Goal: Information Seeking & Learning: Compare options

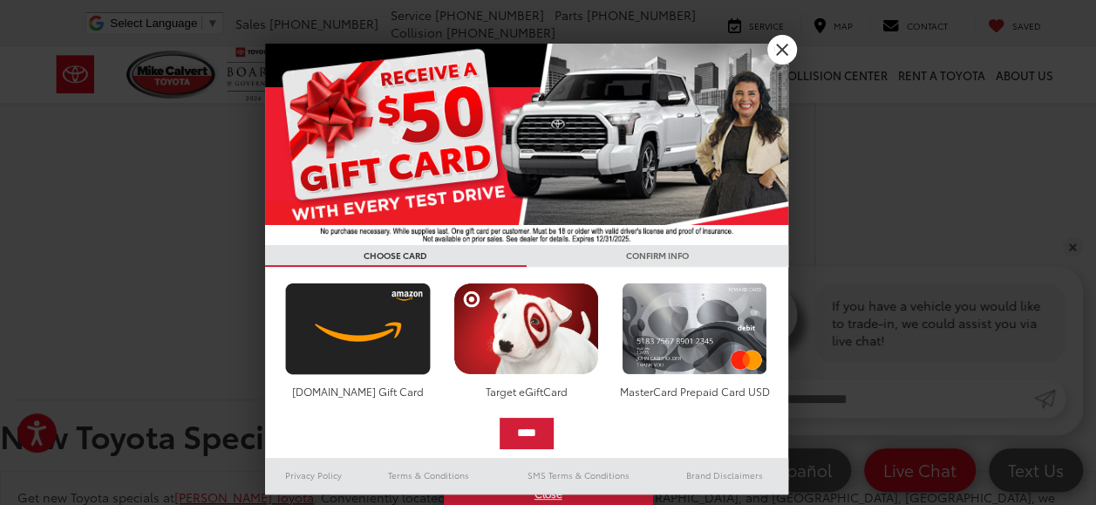
scroll to position [3296, 0]
click at [789, 47] on link "X" at bounding box center [782, 50] width 30 height 30
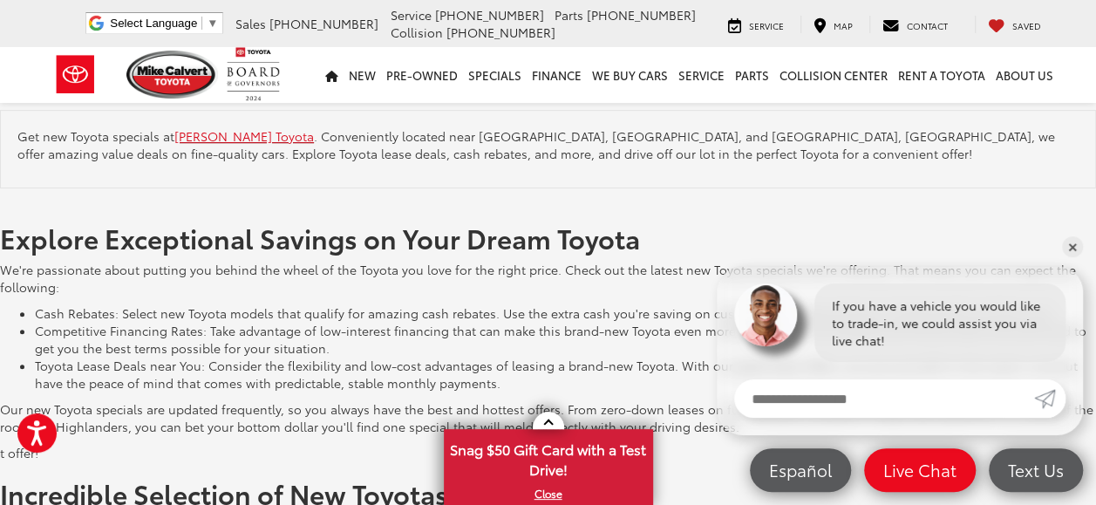
scroll to position [3819, 0]
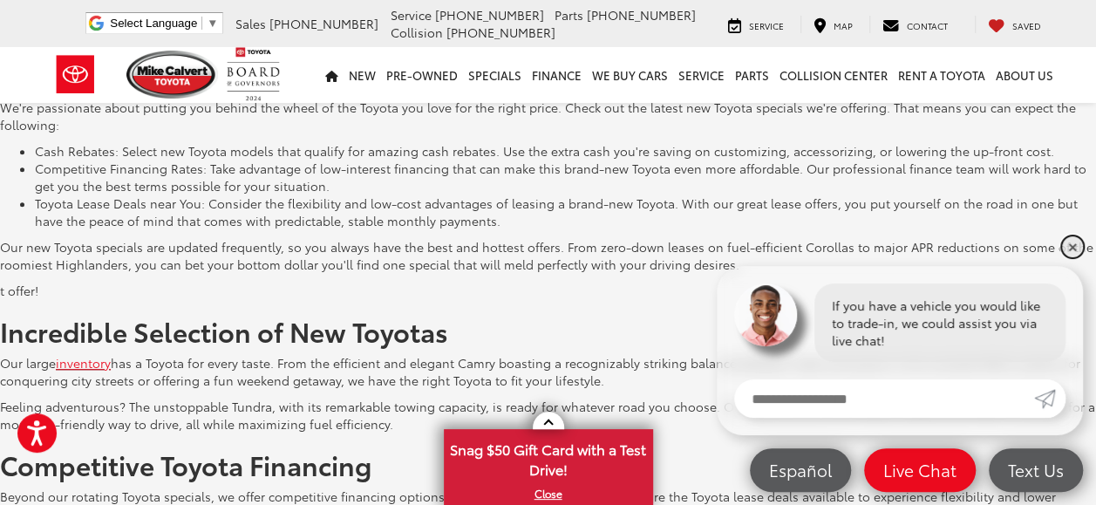
click at [1063, 245] on link "✕" at bounding box center [1072, 246] width 21 height 21
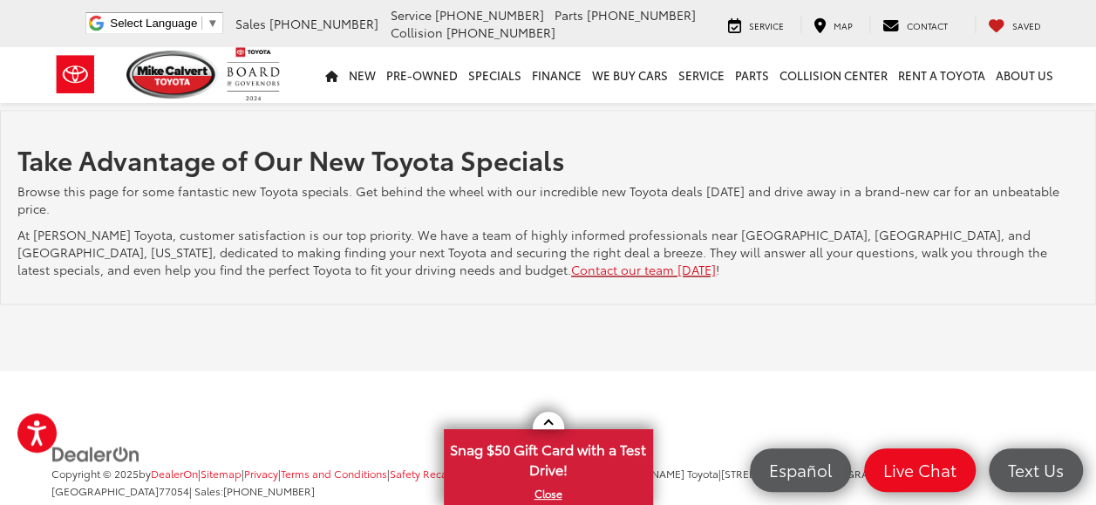
scroll to position [4295, 0]
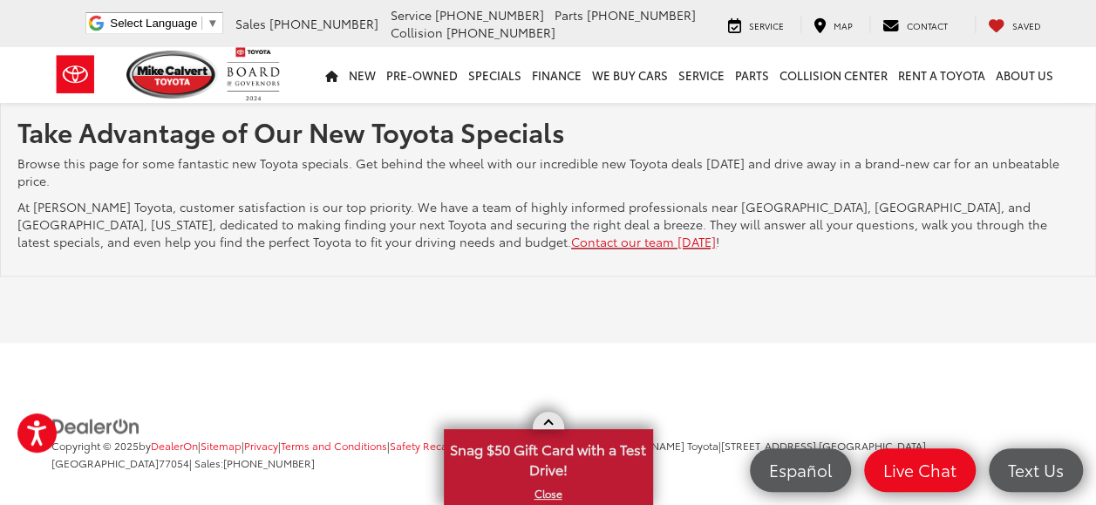
click at [539, 415] on link at bounding box center [548, 420] width 31 height 17
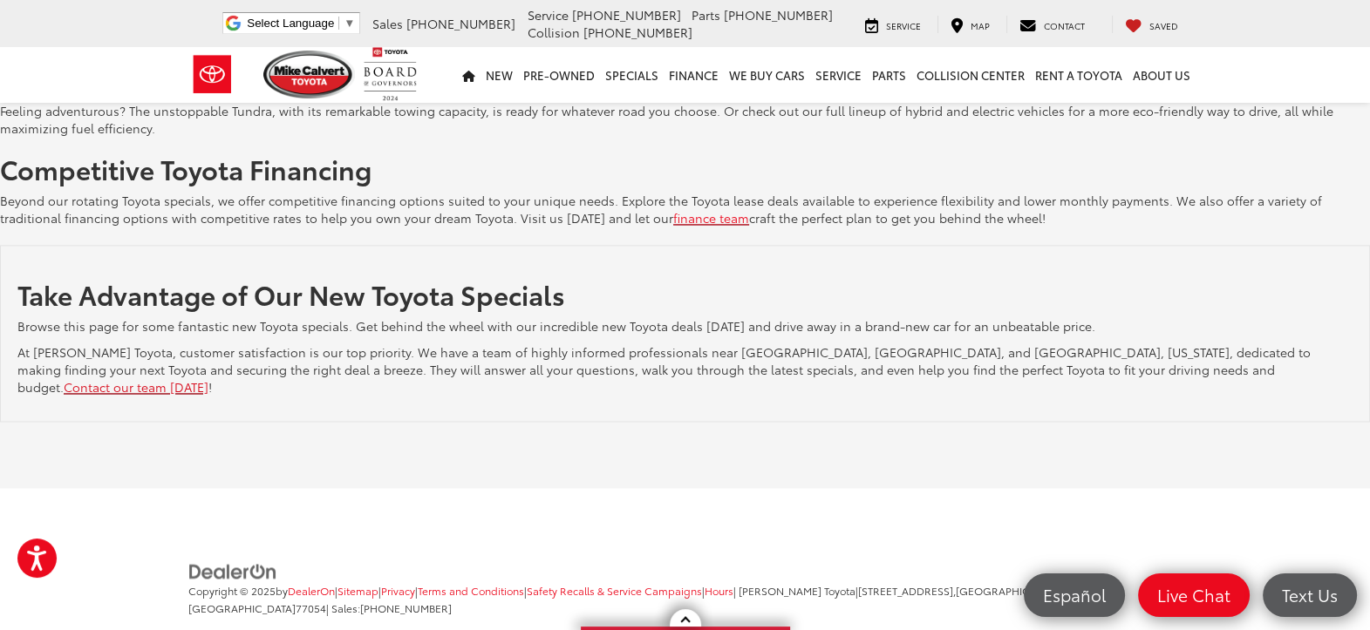
scroll to position [3320, 0]
drag, startPoint x: 911, startPoint y: 5, endPoint x: 581, endPoint y: 239, distance: 404.8
click at [581, 243] on div "Take Advantage of Our New Toyota Specials Browse this page for some fantastic n…" at bounding box center [685, 331] width 1370 height 177
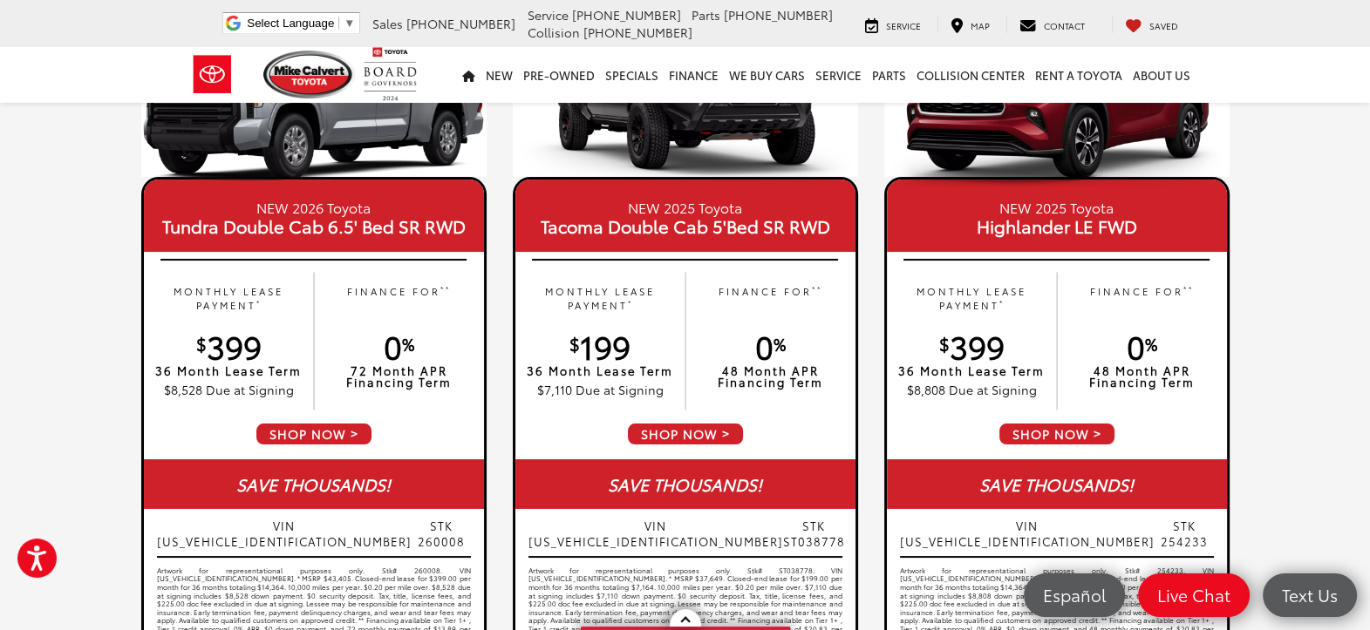
scroll to position [50, 0]
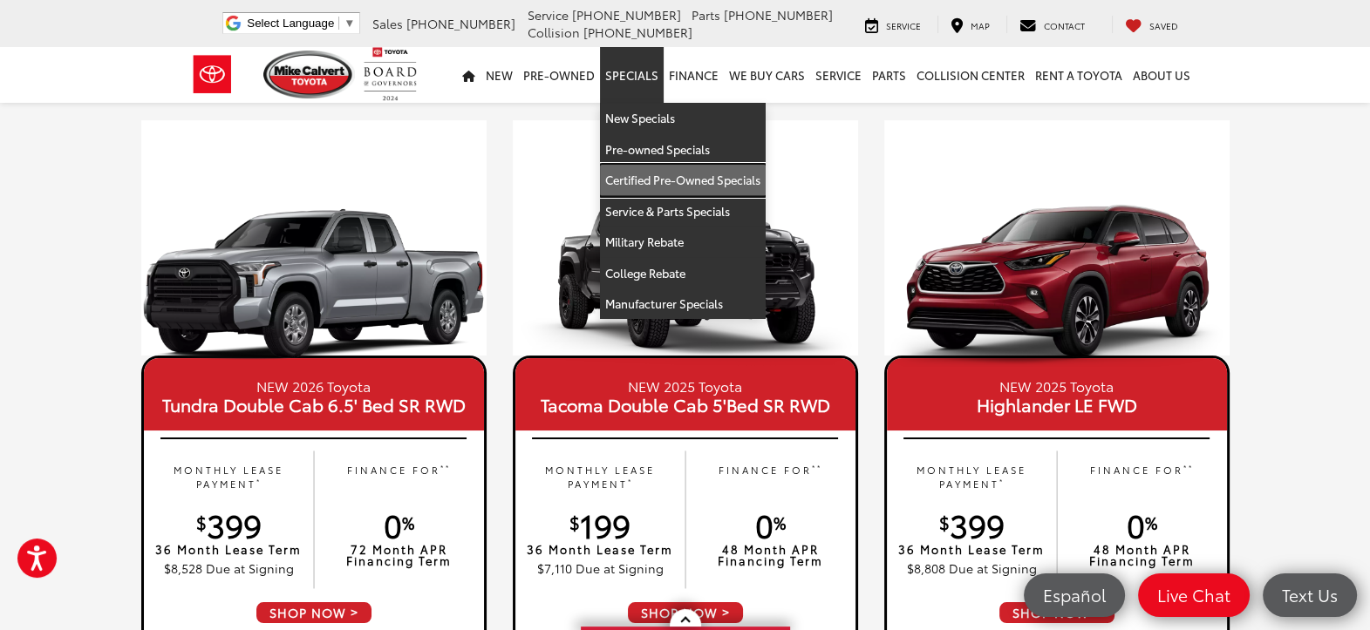
click at [663, 171] on link "Certified Pre-Owned Specials" at bounding box center [683, 180] width 166 height 31
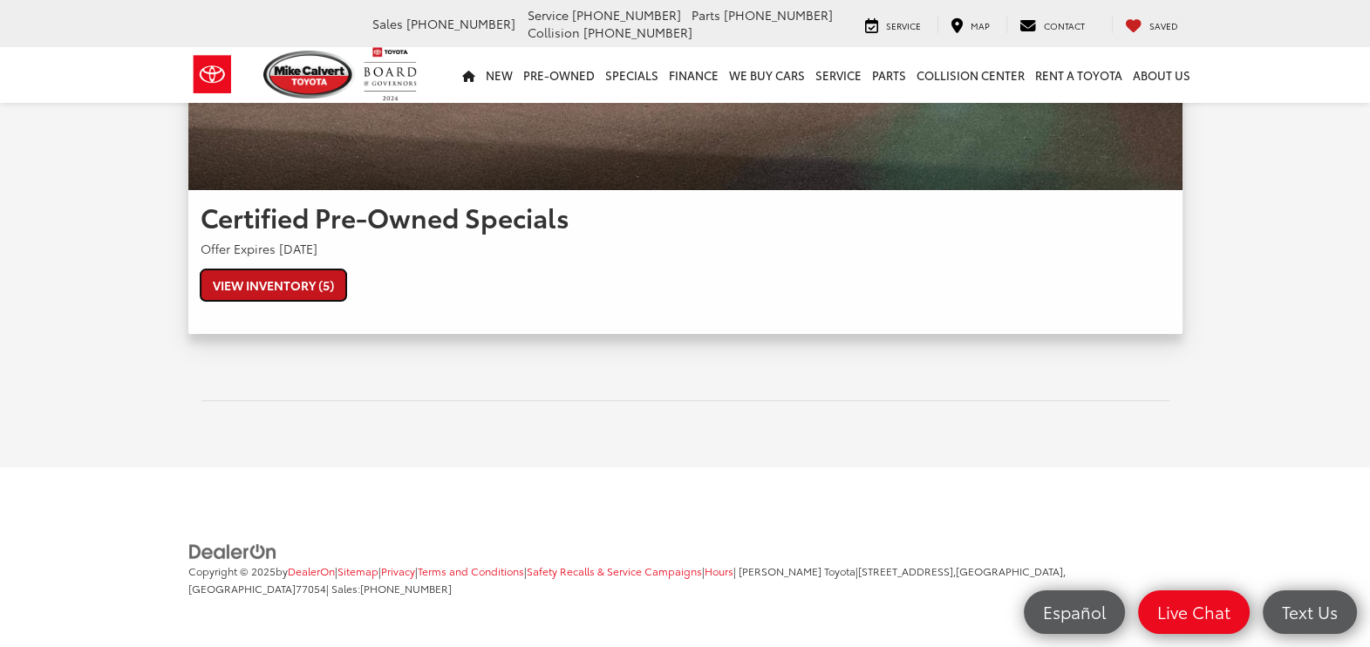
click at [225, 291] on link "View Inventory (5)" at bounding box center [274, 284] width 146 height 31
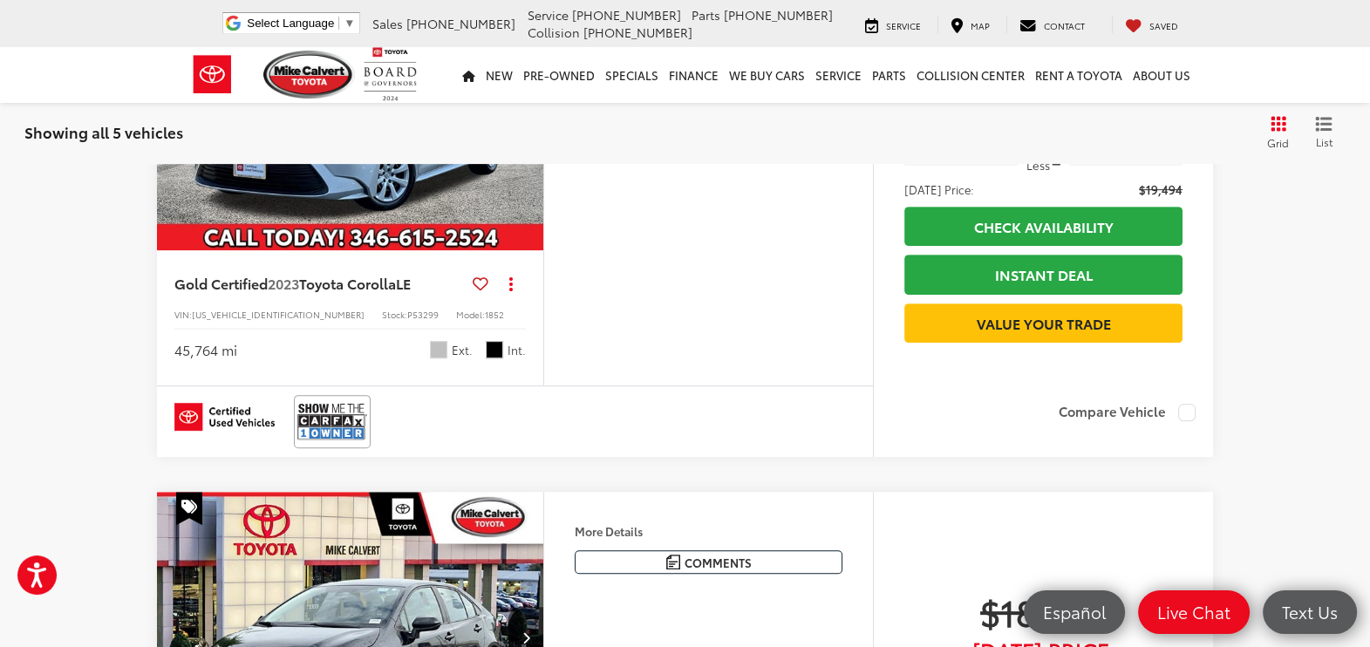
scroll to position [292, 0]
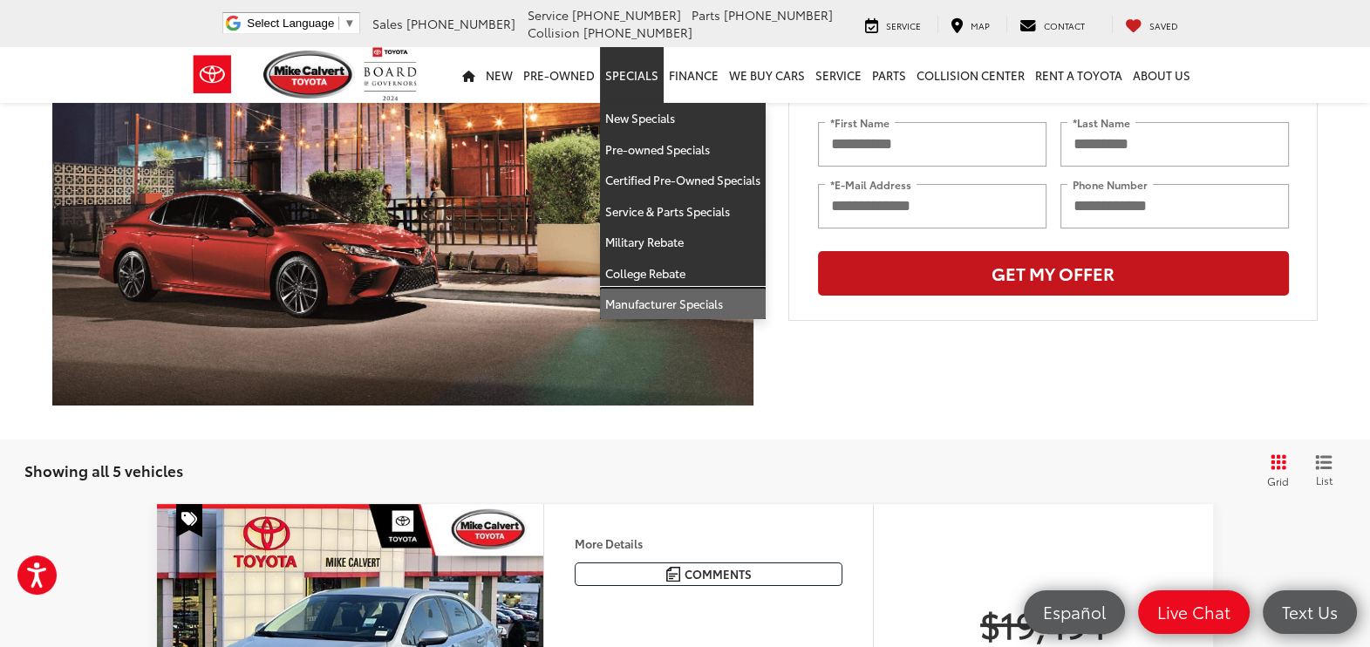
drag, startPoint x: 677, startPoint y: 304, endPoint x: 966, endPoint y: 278, distance: 290.7
click at [677, 304] on link "Manufacturer Specials" at bounding box center [683, 304] width 166 height 31
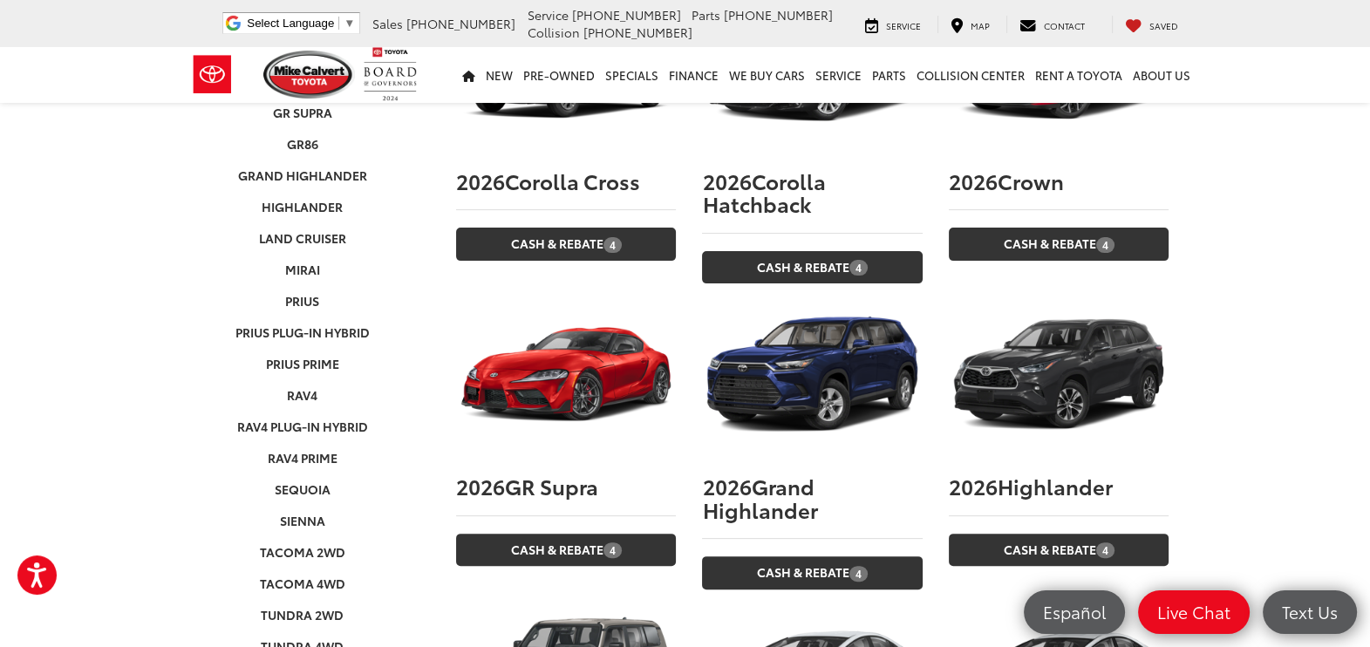
scroll to position [762, 0]
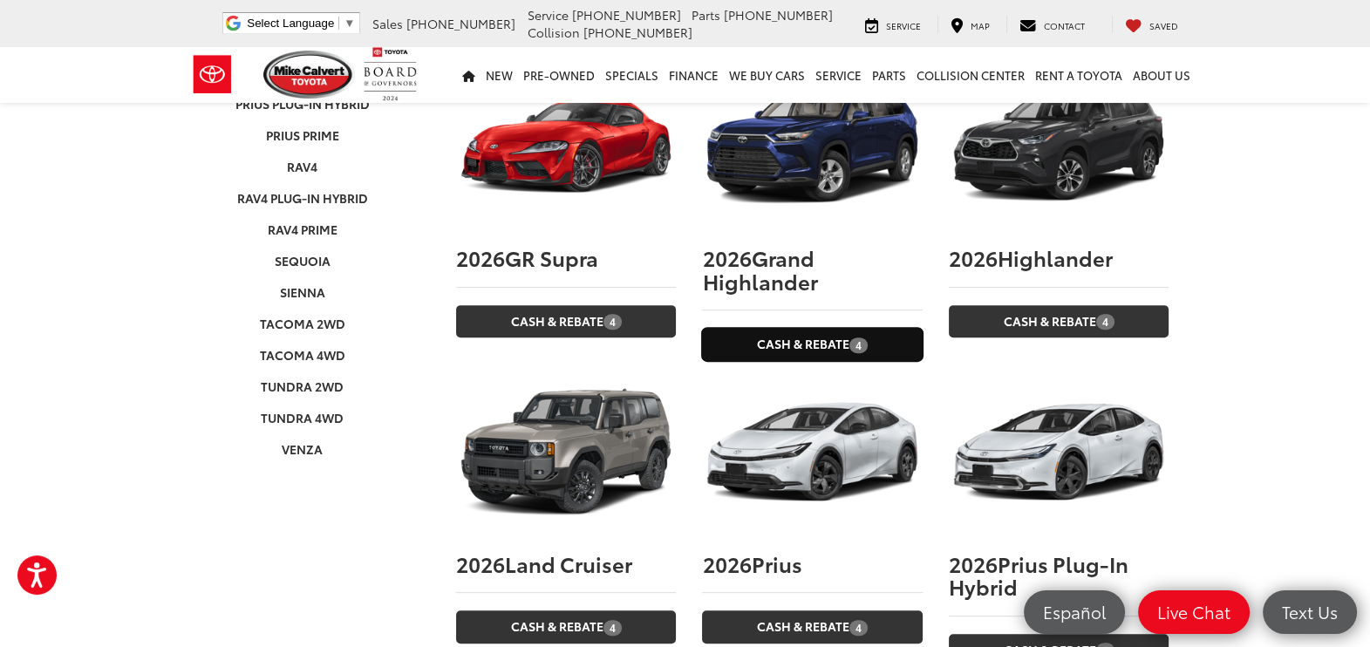
click at [841, 328] on link "Cash & Rebate 4" at bounding box center [812, 344] width 220 height 32
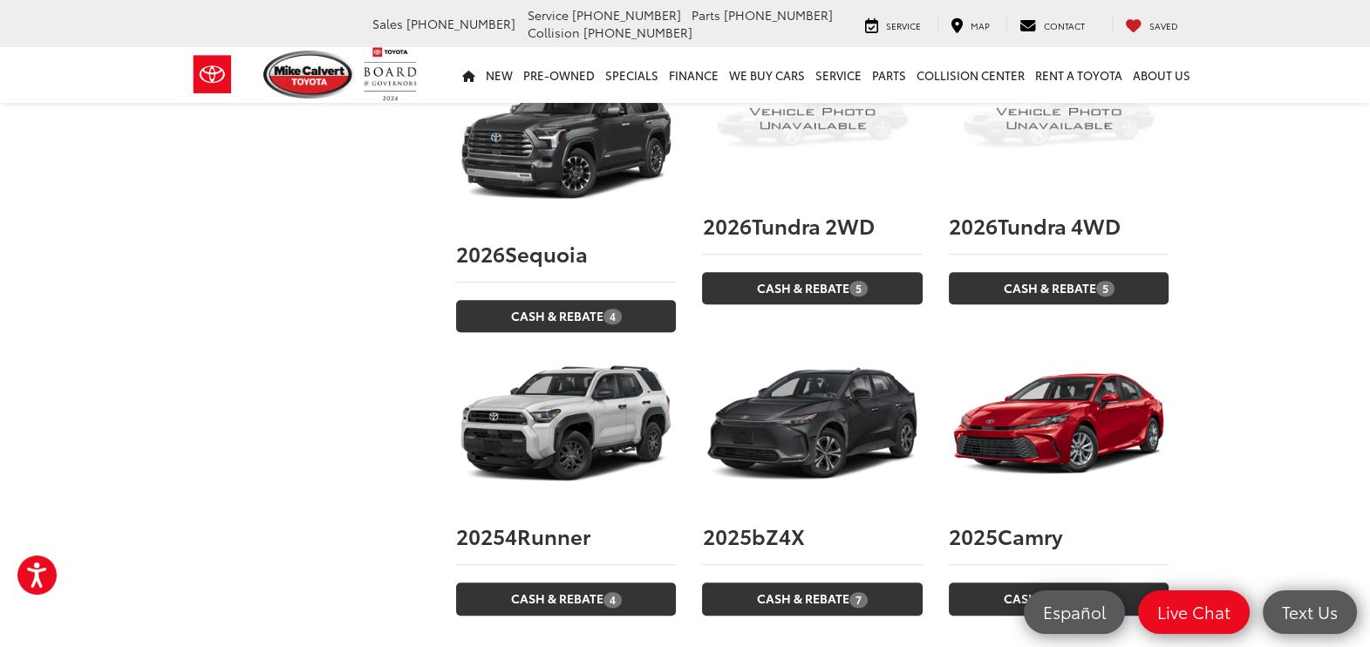
scroll to position [1416, 0]
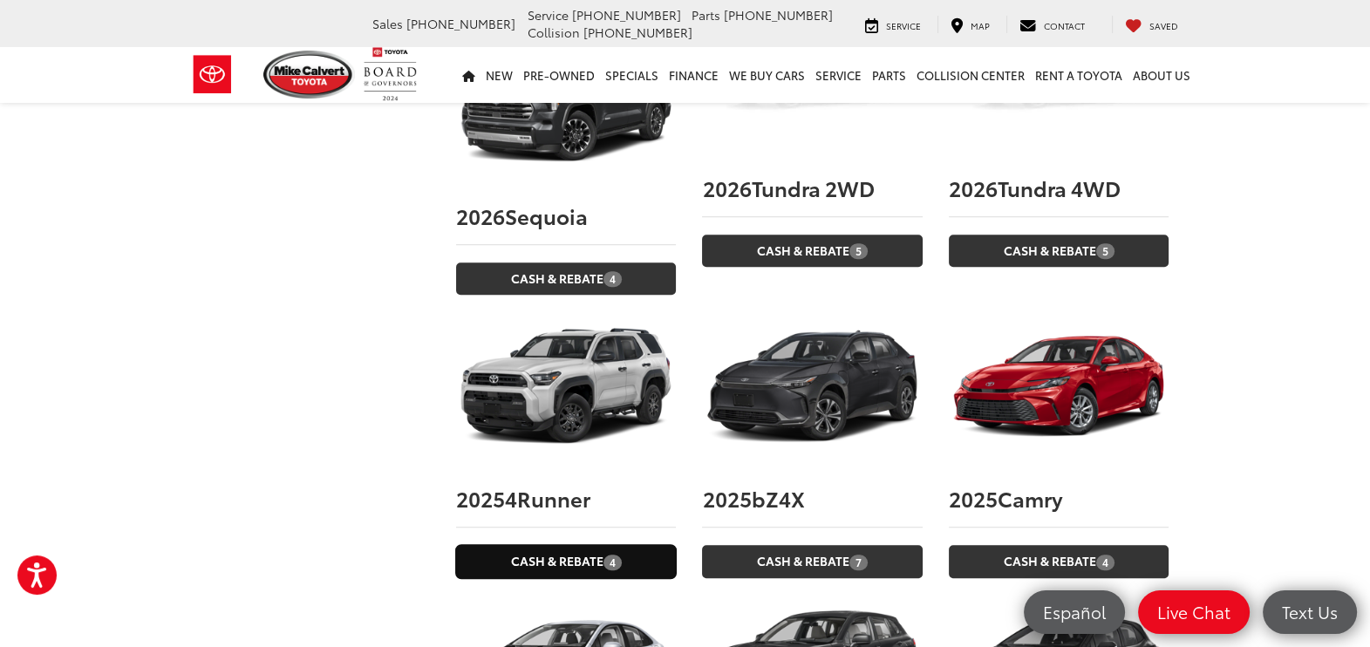
click at [602, 545] on link "Cash & Rebate 4" at bounding box center [566, 561] width 220 height 32
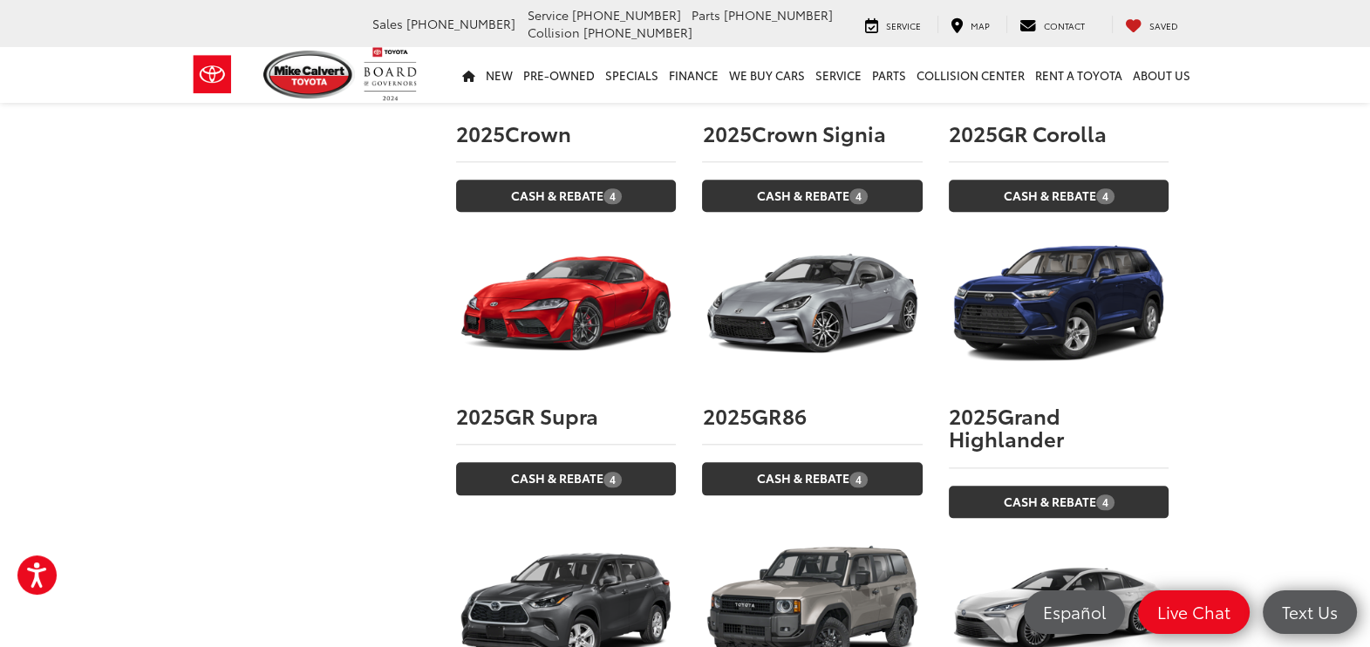
scroll to position [2507, 0]
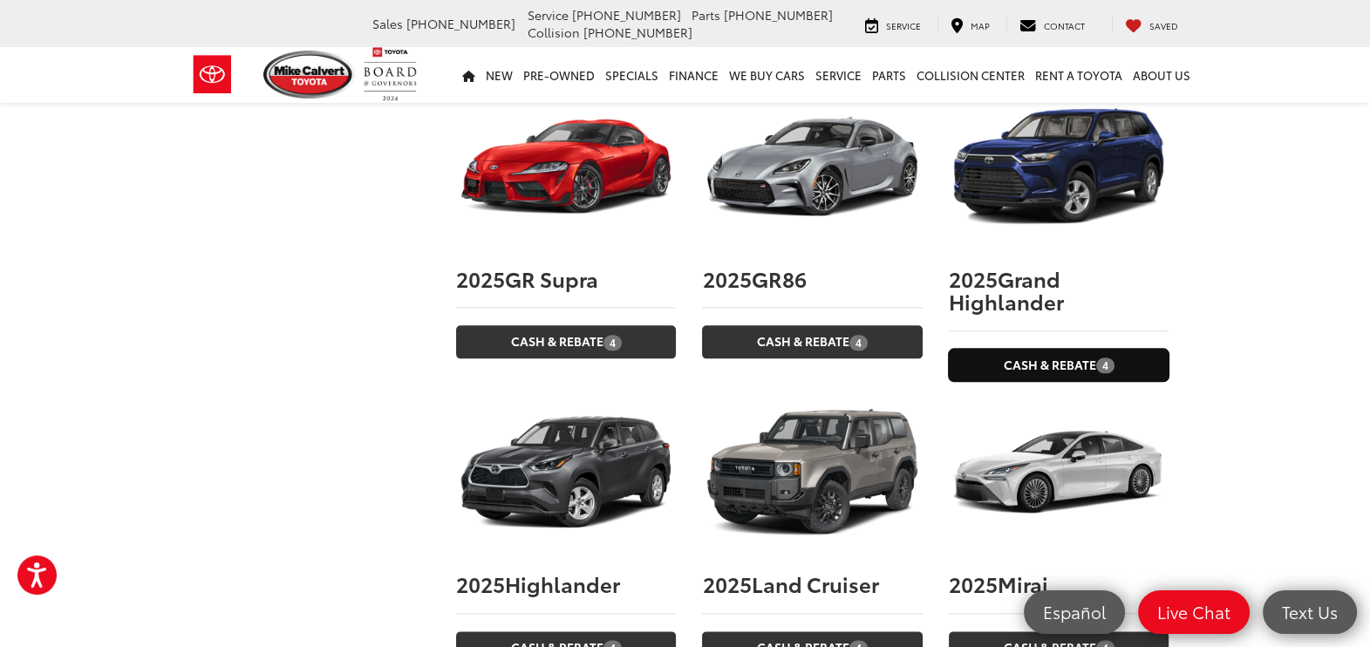
click at [1070, 349] on link "Cash & Rebate 4" at bounding box center [1059, 365] width 220 height 32
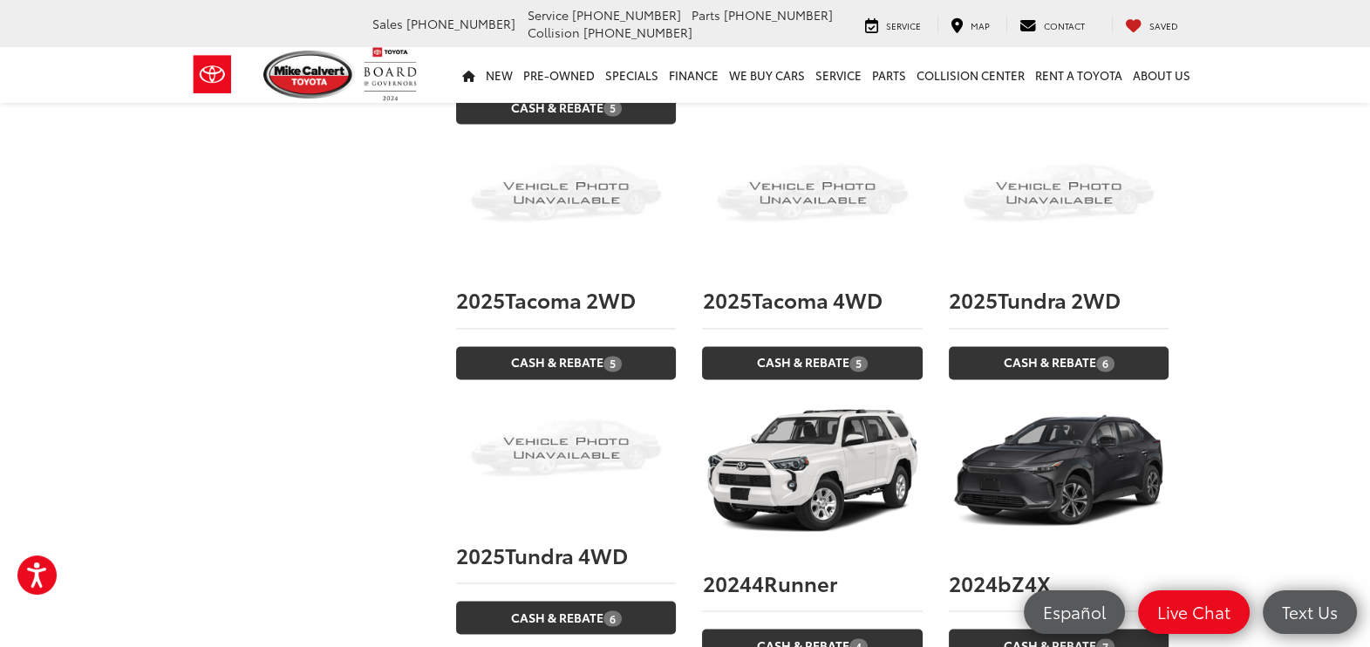
scroll to position [3815, 0]
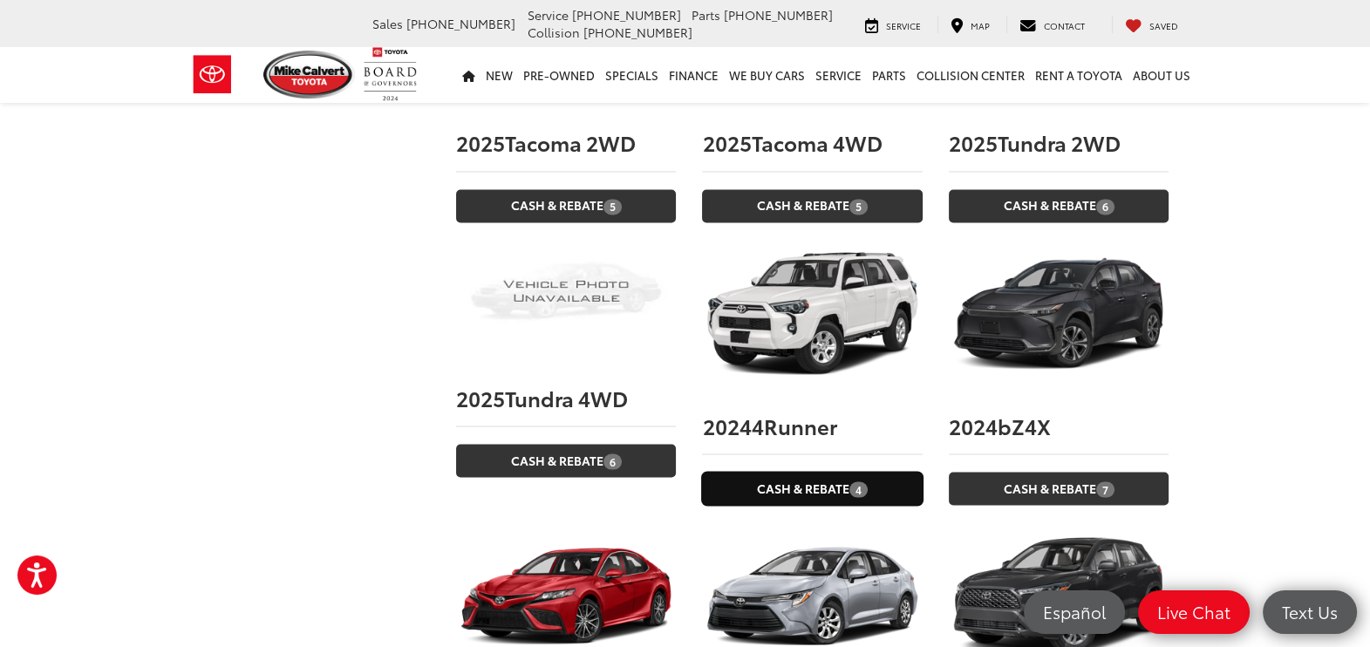
drag, startPoint x: 823, startPoint y: 454, endPoint x: 447, endPoint y: 418, distance: 377.6
click at [823, 472] on link "Cash & Rebate 4" at bounding box center [812, 488] width 220 height 32
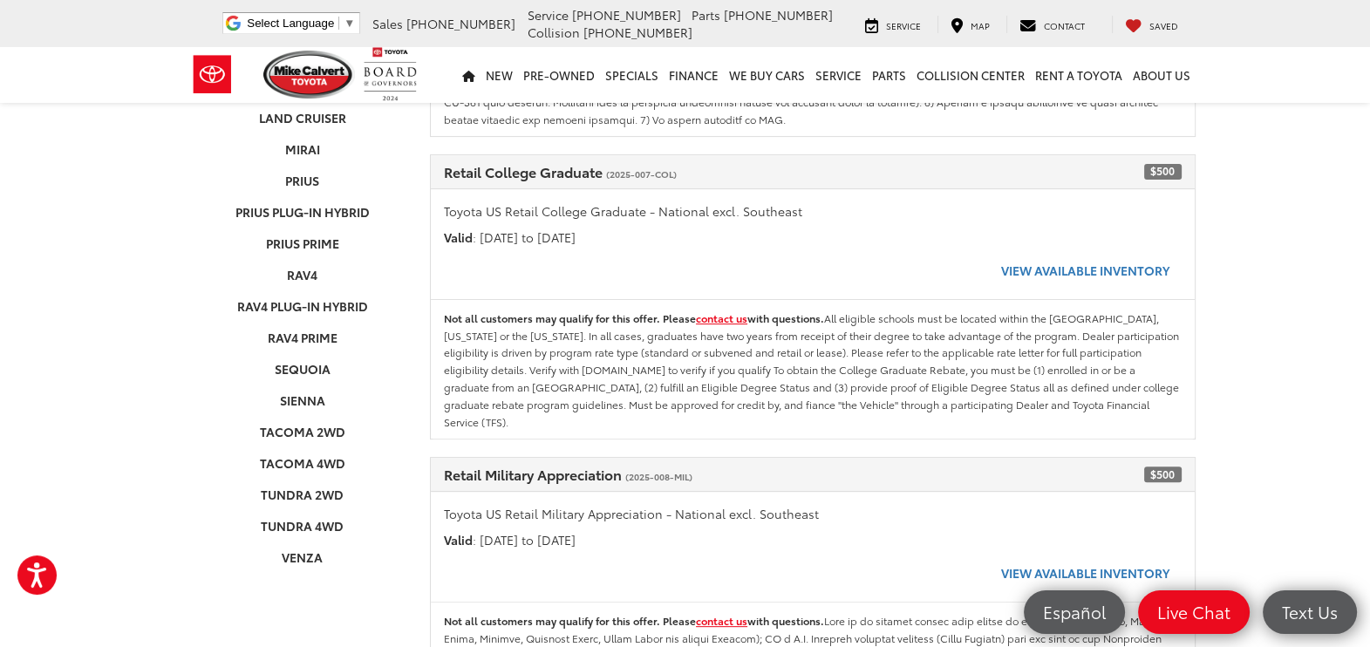
scroll to position [1199, 0]
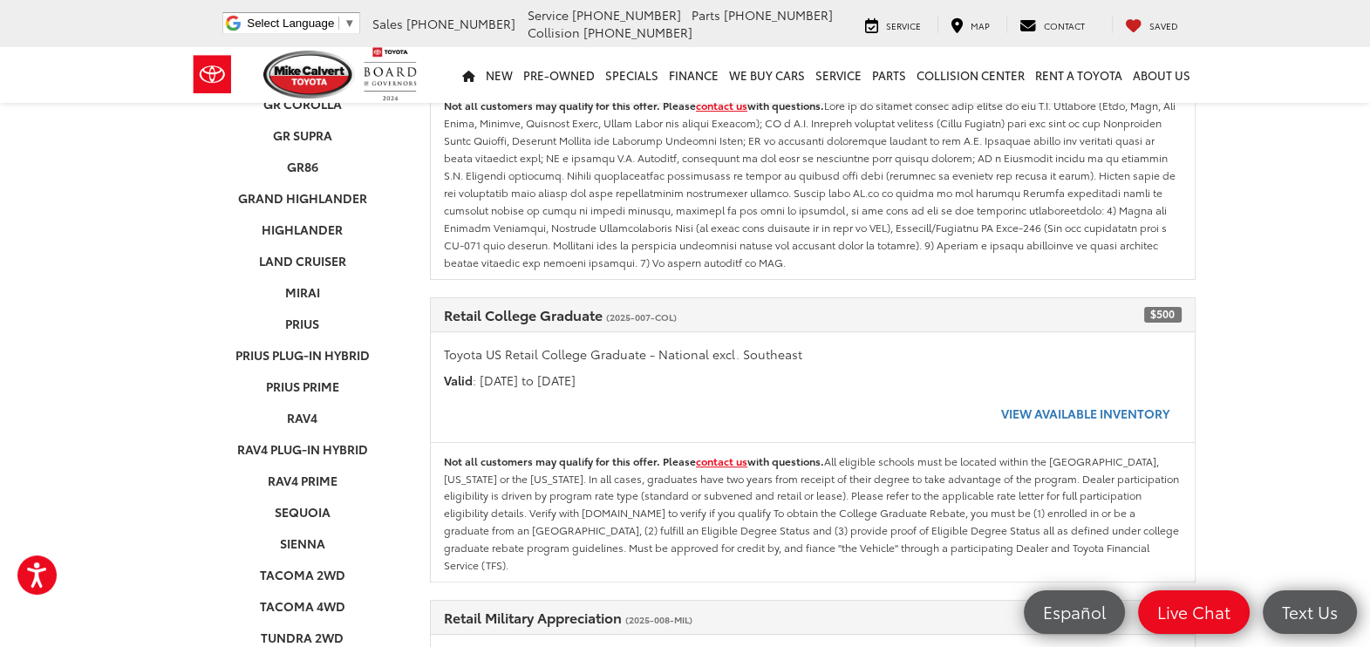
scroll to position [545, 0]
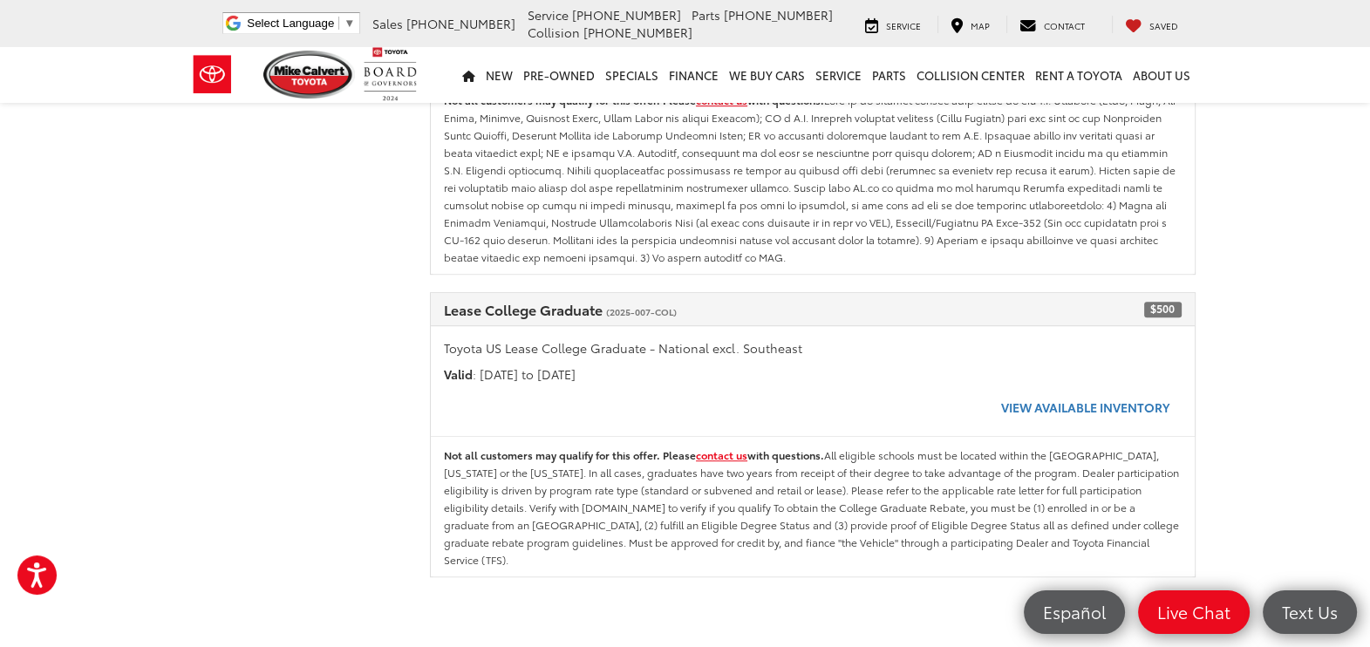
scroll to position [1273, 0]
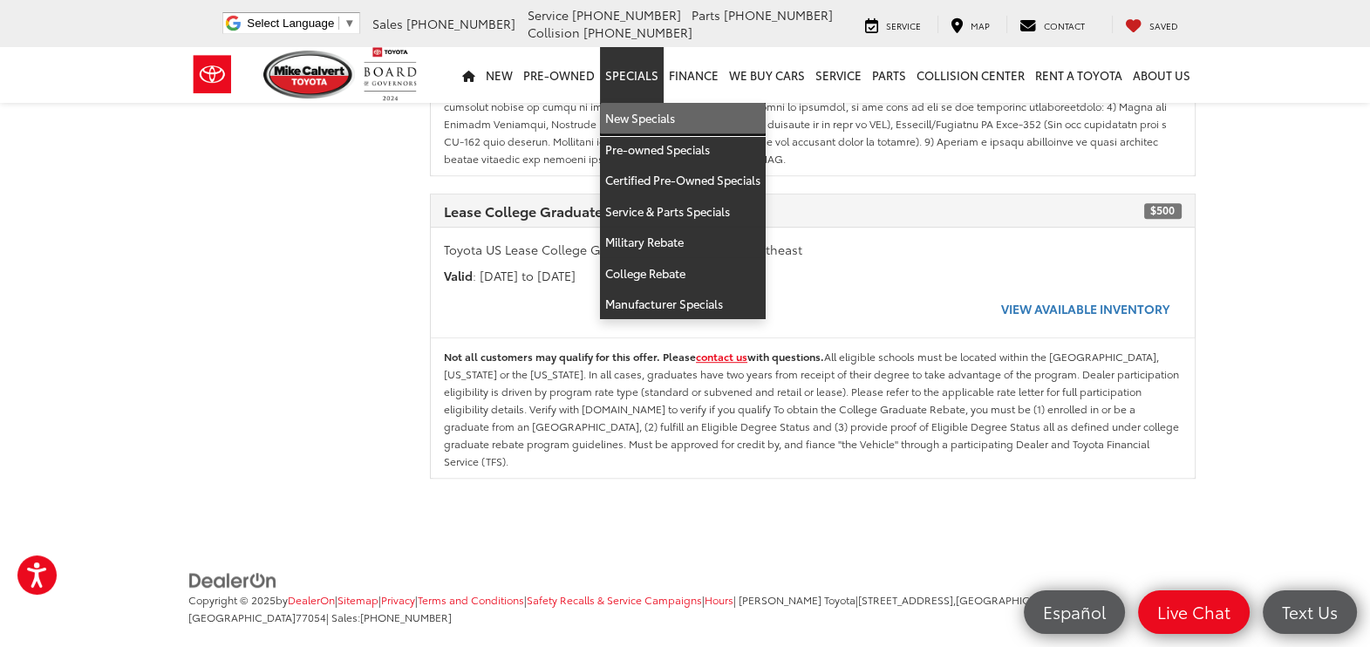
click at [650, 115] on link "New Specials" at bounding box center [683, 118] width 166 height 31
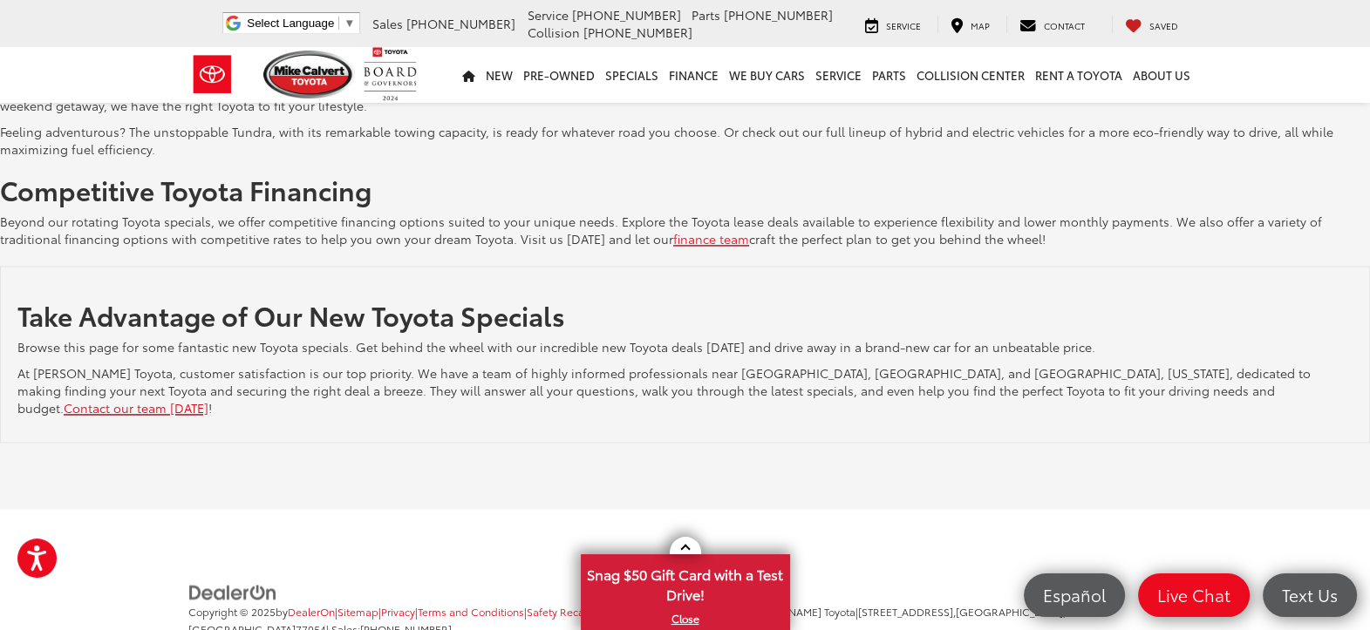
scroll to position [3320, 0]
